Goal: Task Accomplishment & Management: Complete application form

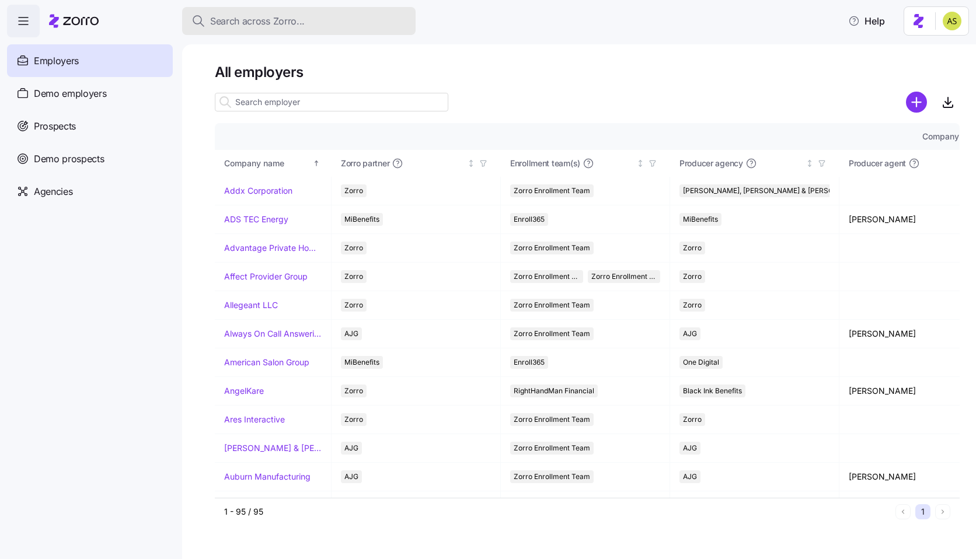
click at [291, 25] on span "Search across Zorro..." at bounding box center [257, 21] width 95 height 15
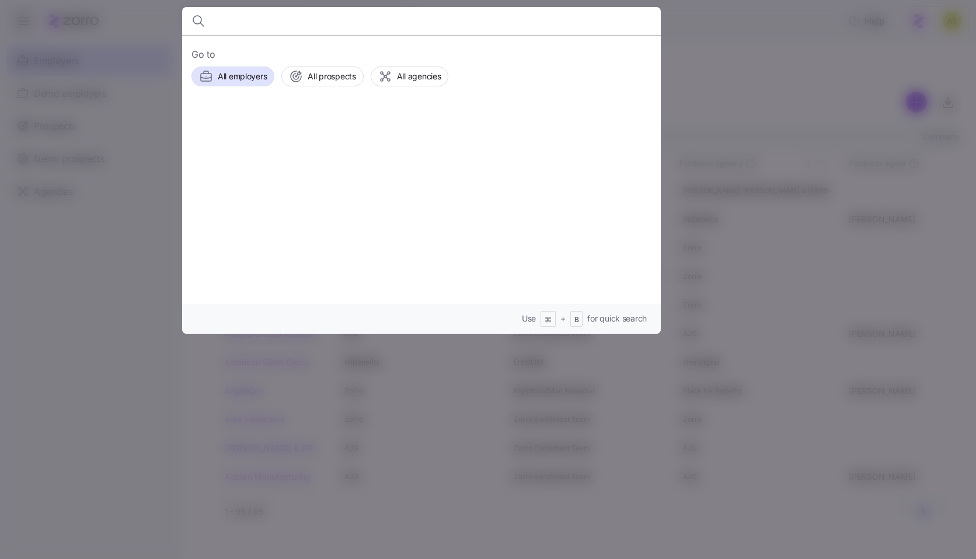
paste input "a92dec2a-a8d4-4ac7-bf9a-234d324b23b3"
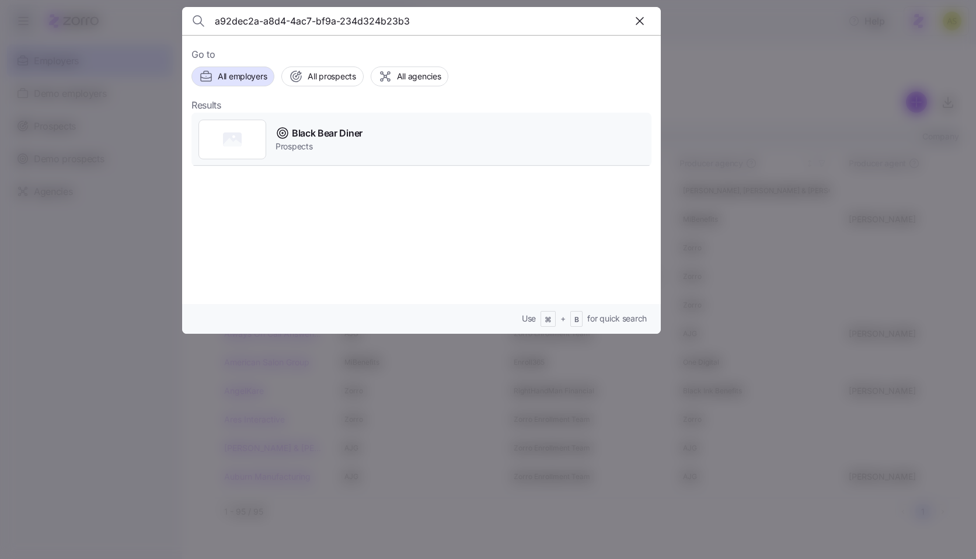
type input "a92dec2a-a8d4-4ac7-bf9a-234d324b23b3"
click at [395, 142] on div "Black Bear Diner Prospects" at bounding box center [422, 140] width 460 height 54
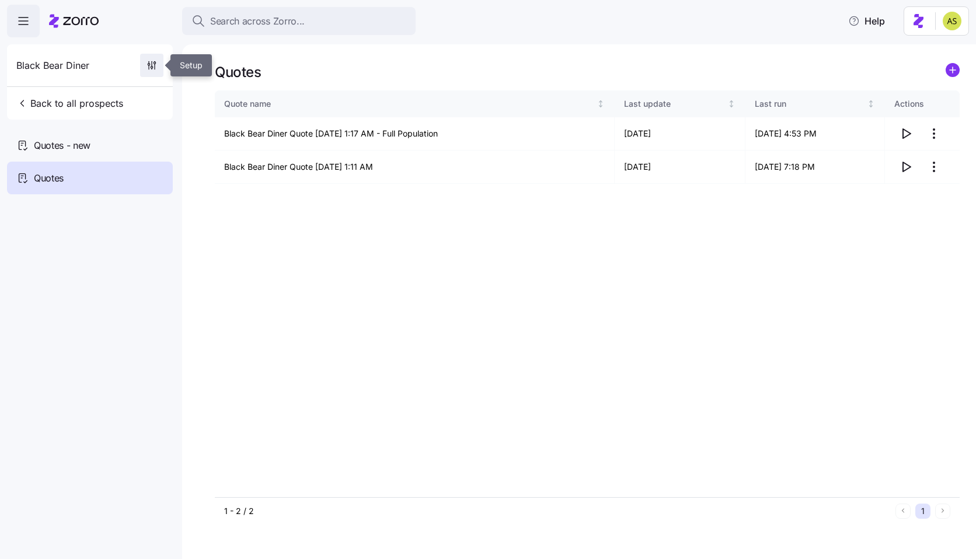
click at [157, 67] on icon "button" at bounding box center [152, 66] width 12 height 12
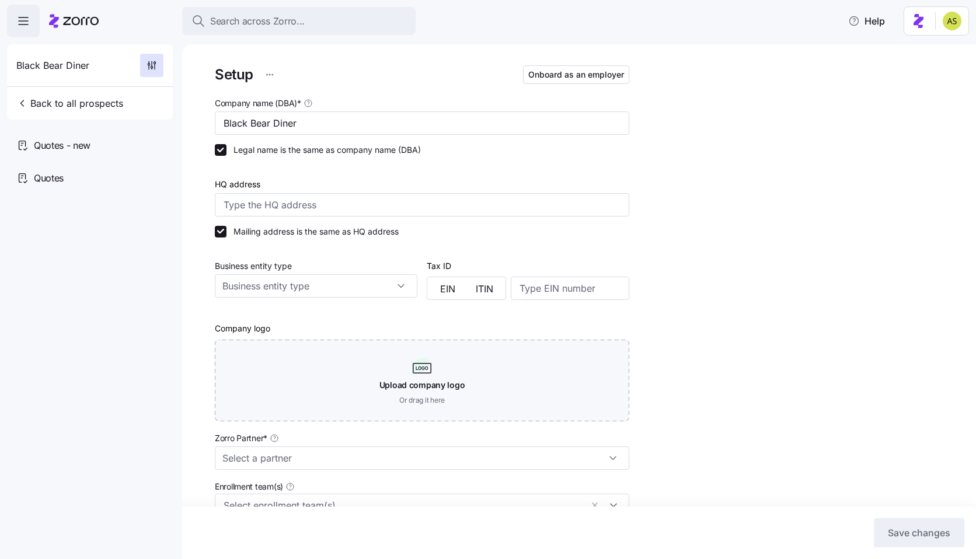
type input "Jackson Lee (jackson.lee@lockton.com)"
type input "Lockton - Founder Series"
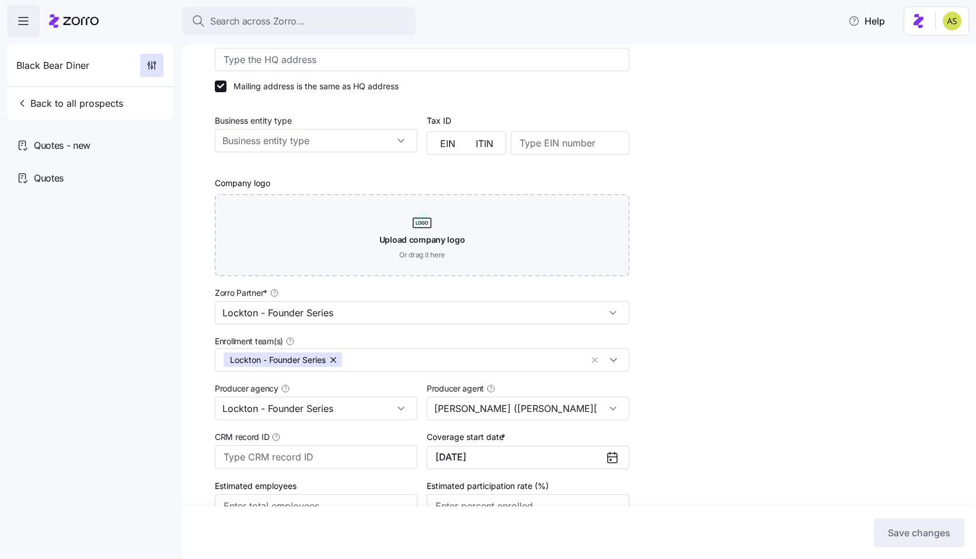
scroll to position [222, 0]
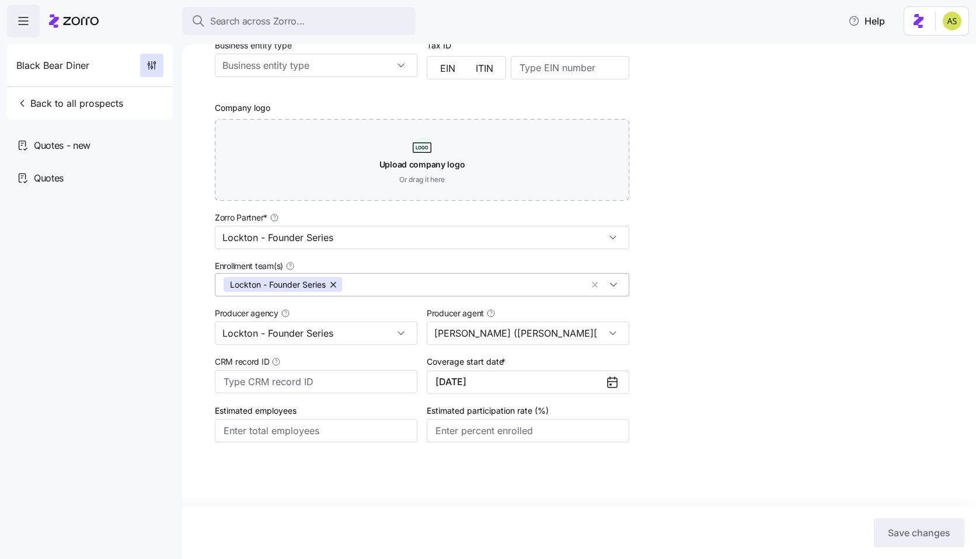
click at [334, 282] on button "button" at bounding box center [334, 284] width 16 height 15
click at [402, 332] on div "Lockton - Founder Series" at bounding box center [316, 333] width 203 height 23
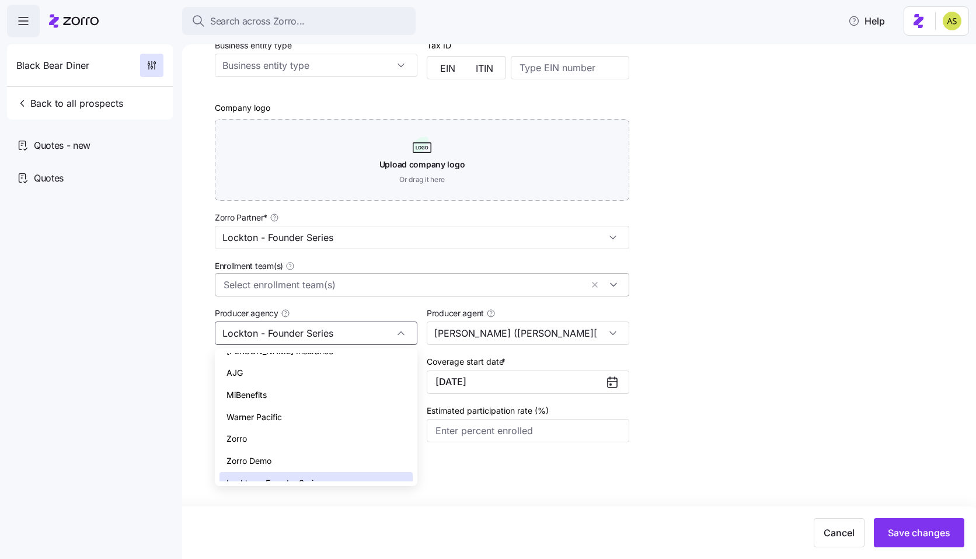
click at [318, 477] on span "Lockton - Founder Series" at bounding box center [275, 483] width 96 height 13
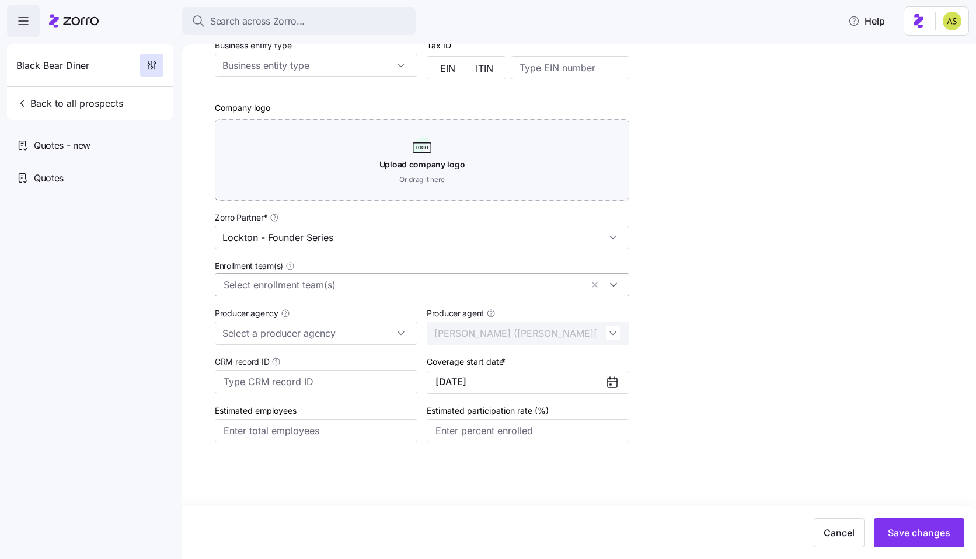
click at [782, 464] on div "Setup Onboard as an employer Company name (DBA) * Black Bear Diner Legal name i…" at bounding box center [587, 170] width 745 height 656
click at [930, 535] on span "Save changes" at bounding box center [919, 533] width 62 height 14
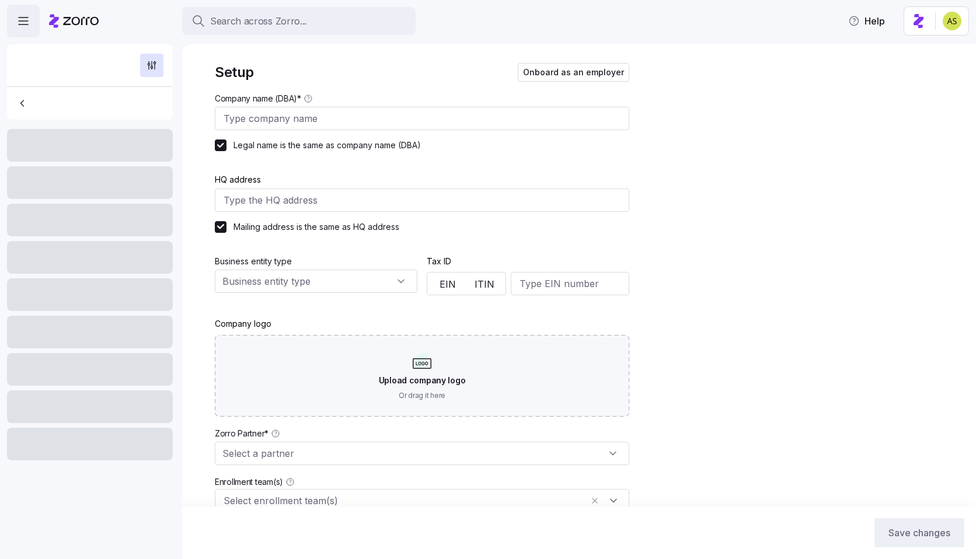
type input "Black Bear Diner"
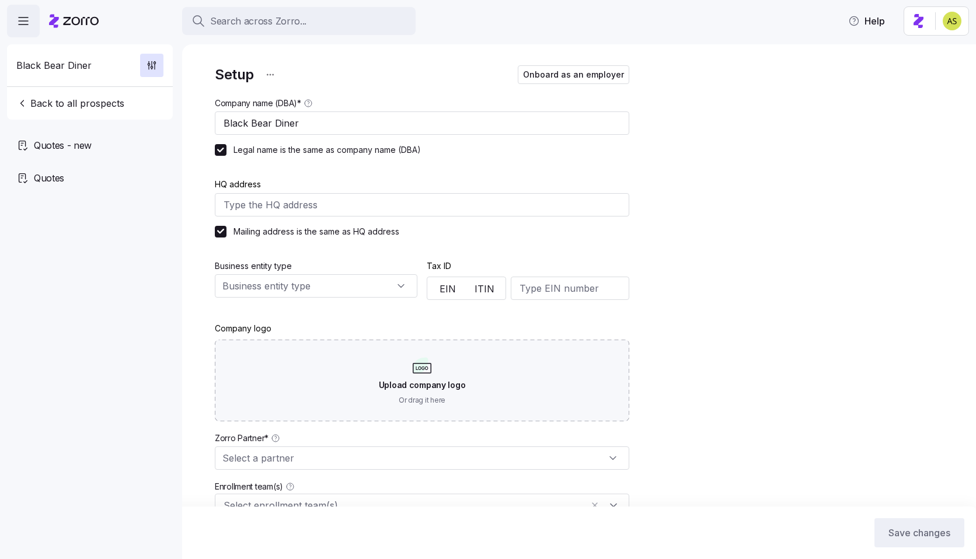
type input "Lockton - Founder Series"
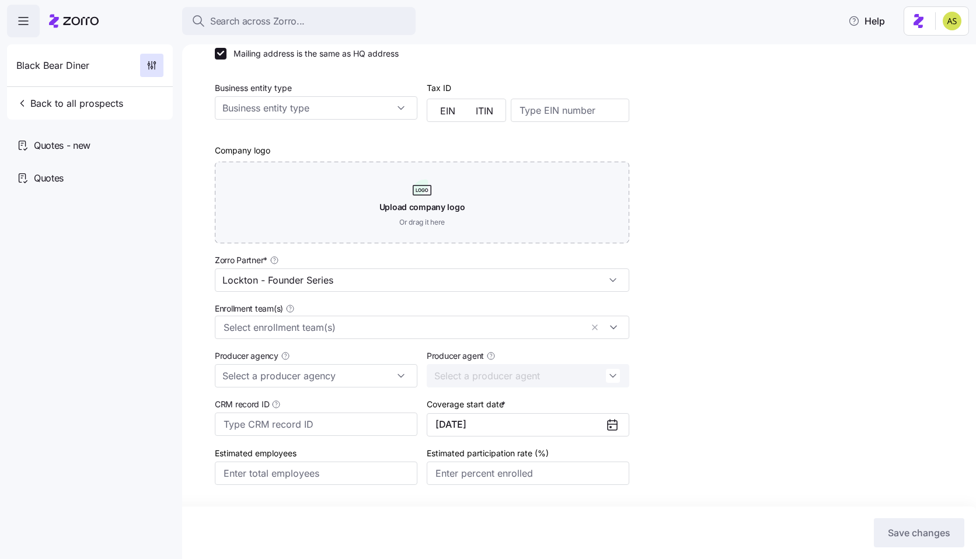
scroll to position [222, 0]
